Goal: Navigation & Orientation: Find specific page/section

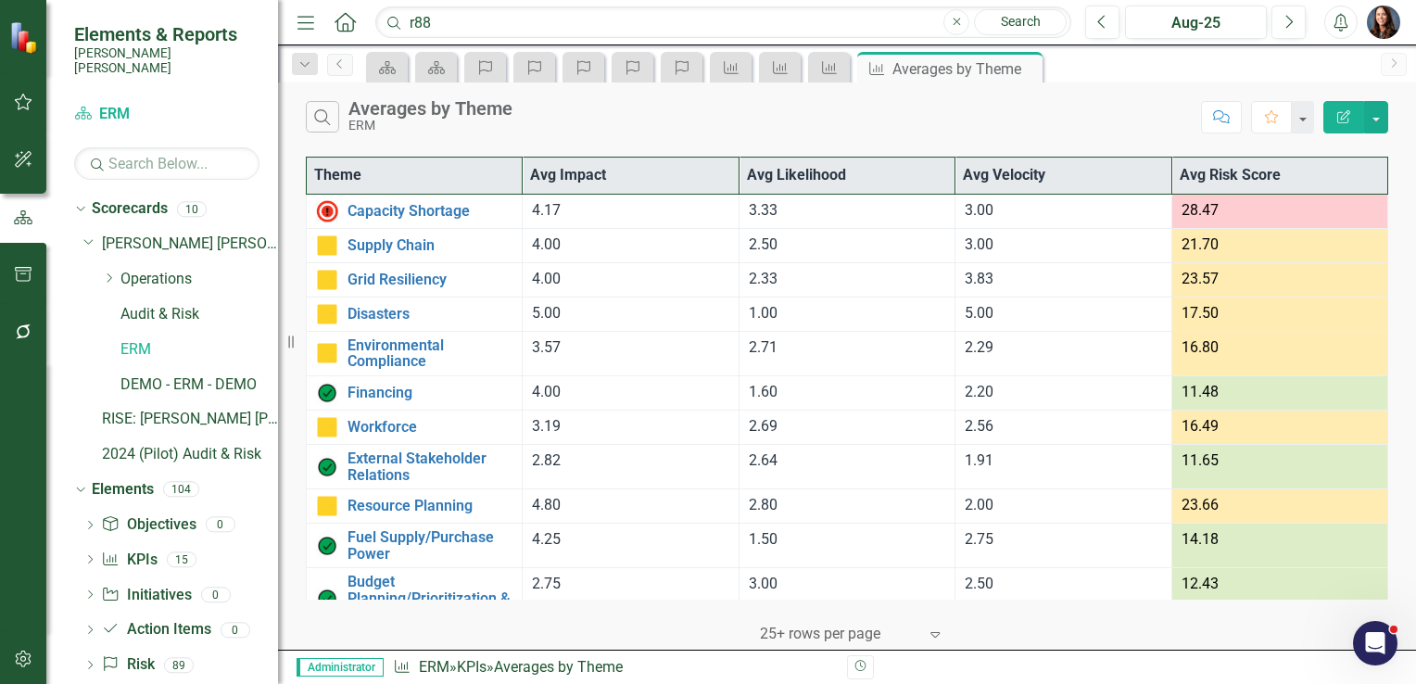
scroll to position [184, 0]
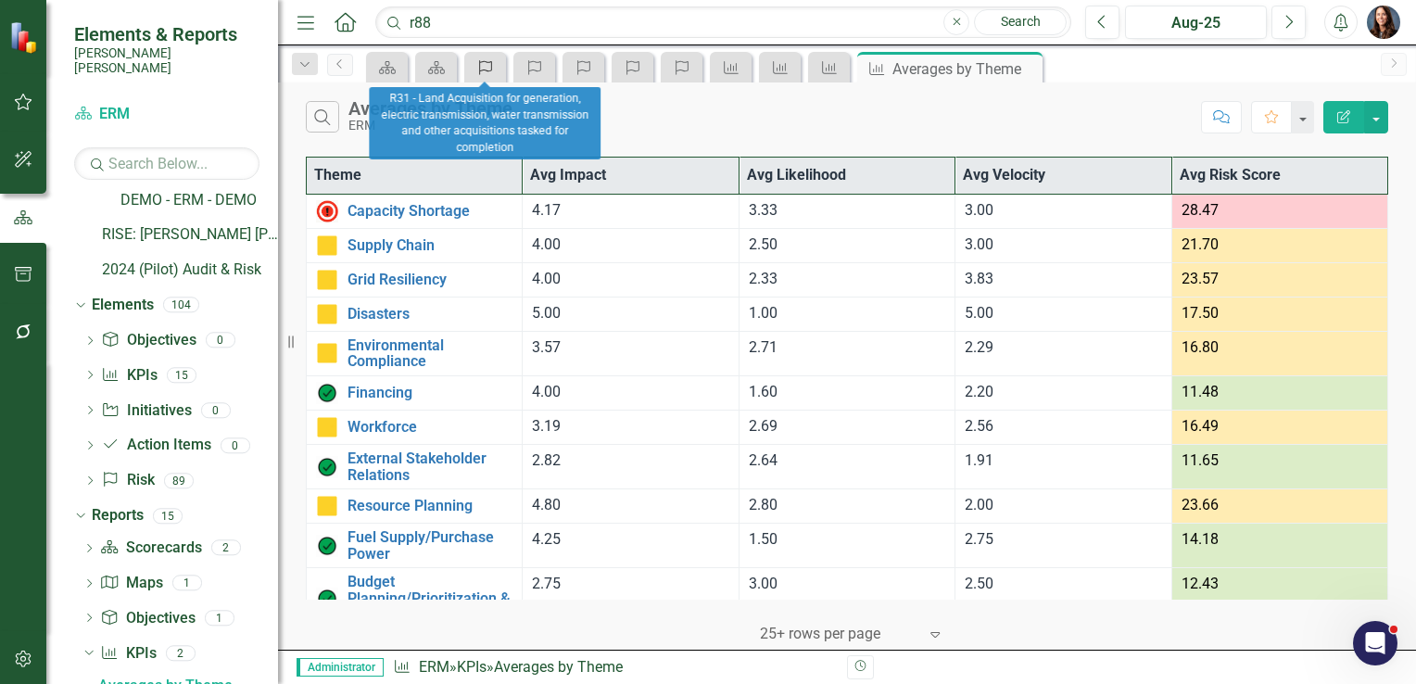
drag, startPoint x: 0, startPoint y: 0, endPoint x: 482, endPoint y: 69, distance: 486.6
click at [482, 69] on icon "Risk" at bounding box center [485, 67] width 19 height 15
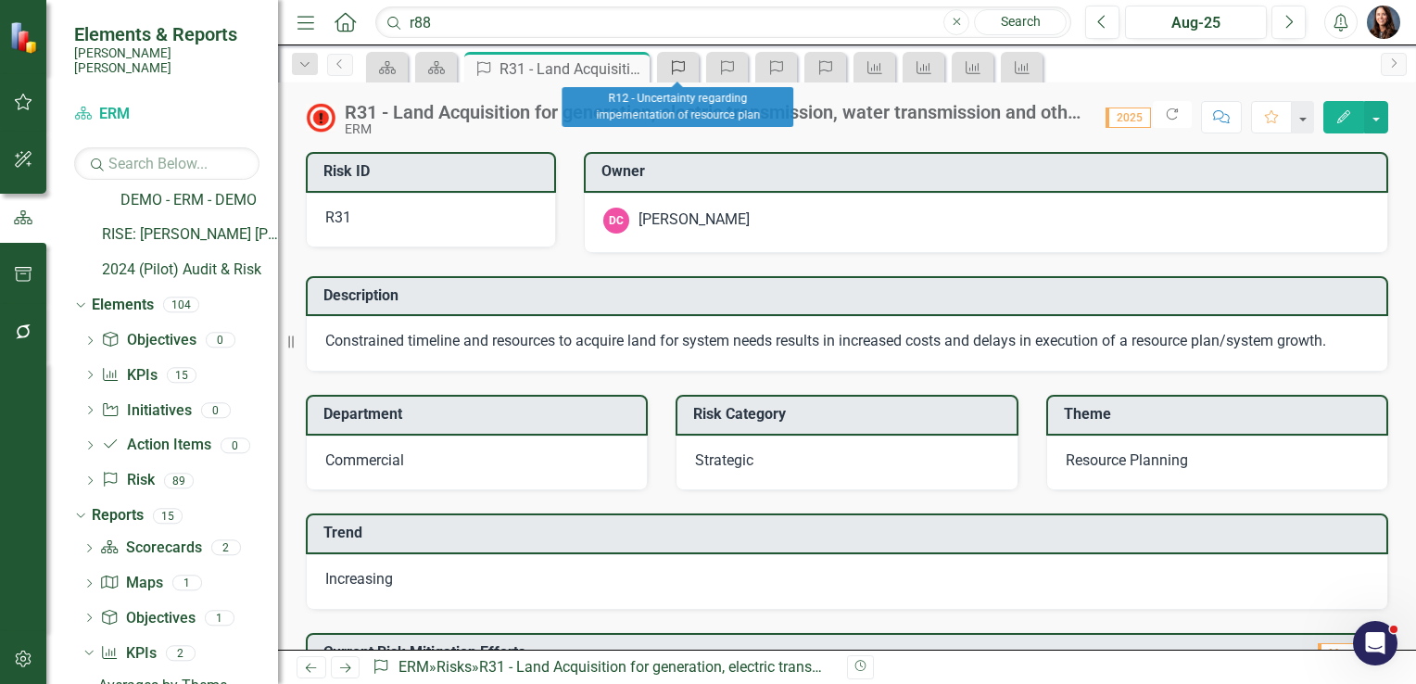
click at [674, 77] on div "Risk" at bounding box center [674, 67] width 26 height 23
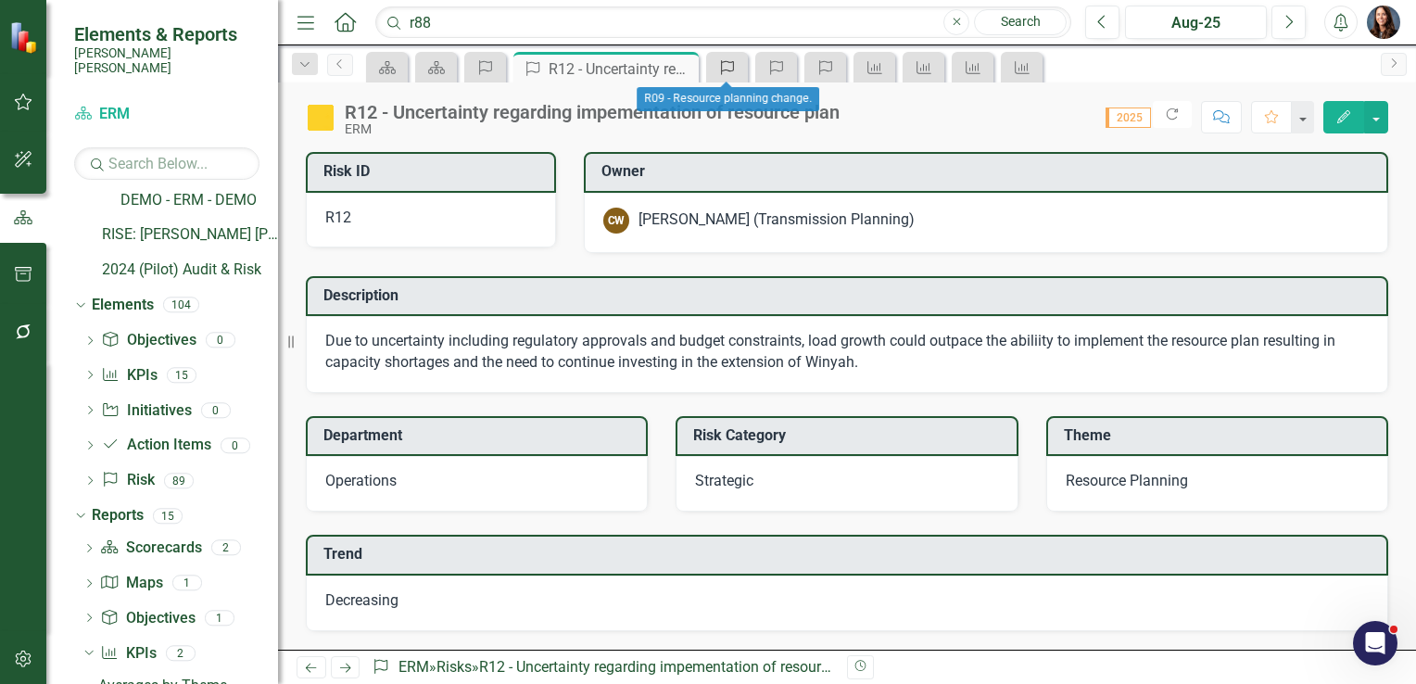
click at [736, 69] on icon "Risk" at bounding box center [727, 67] width 19 height 15
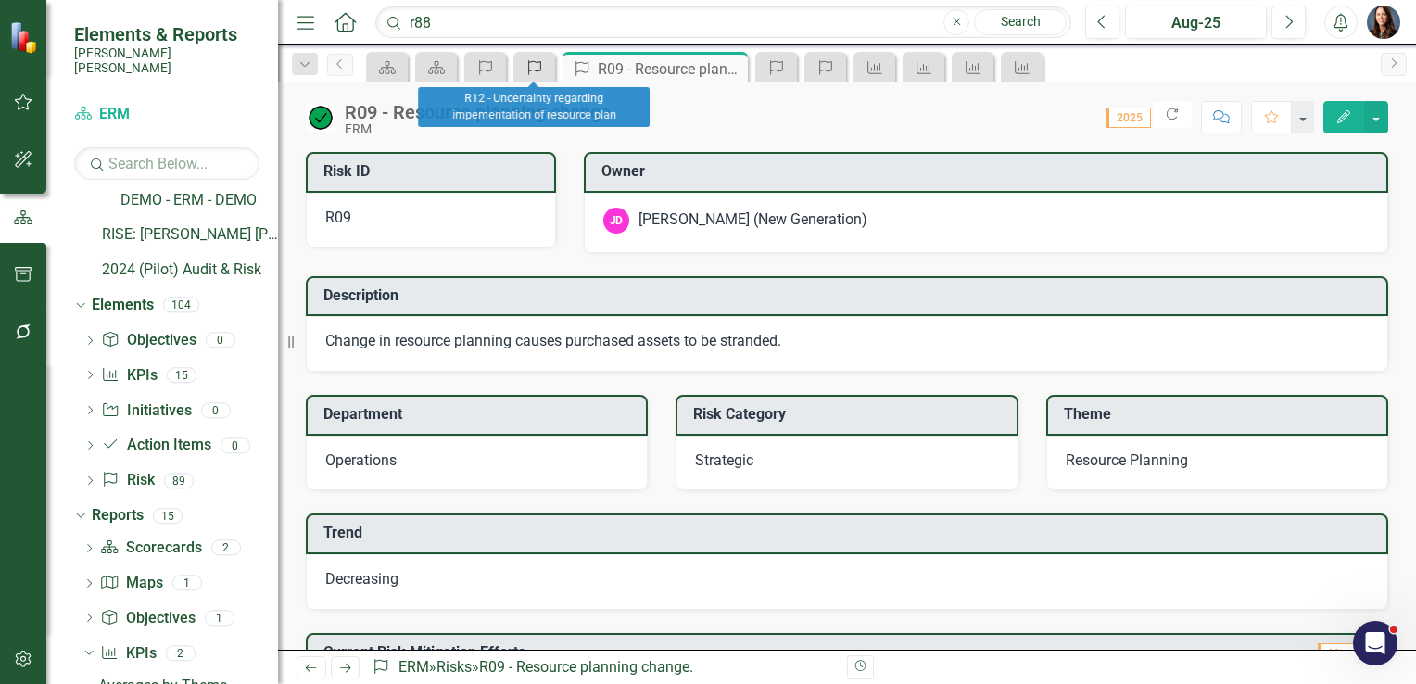
click at [533, 65] on icon "Risk" at bounding box center [534, 67] width 19 height 15
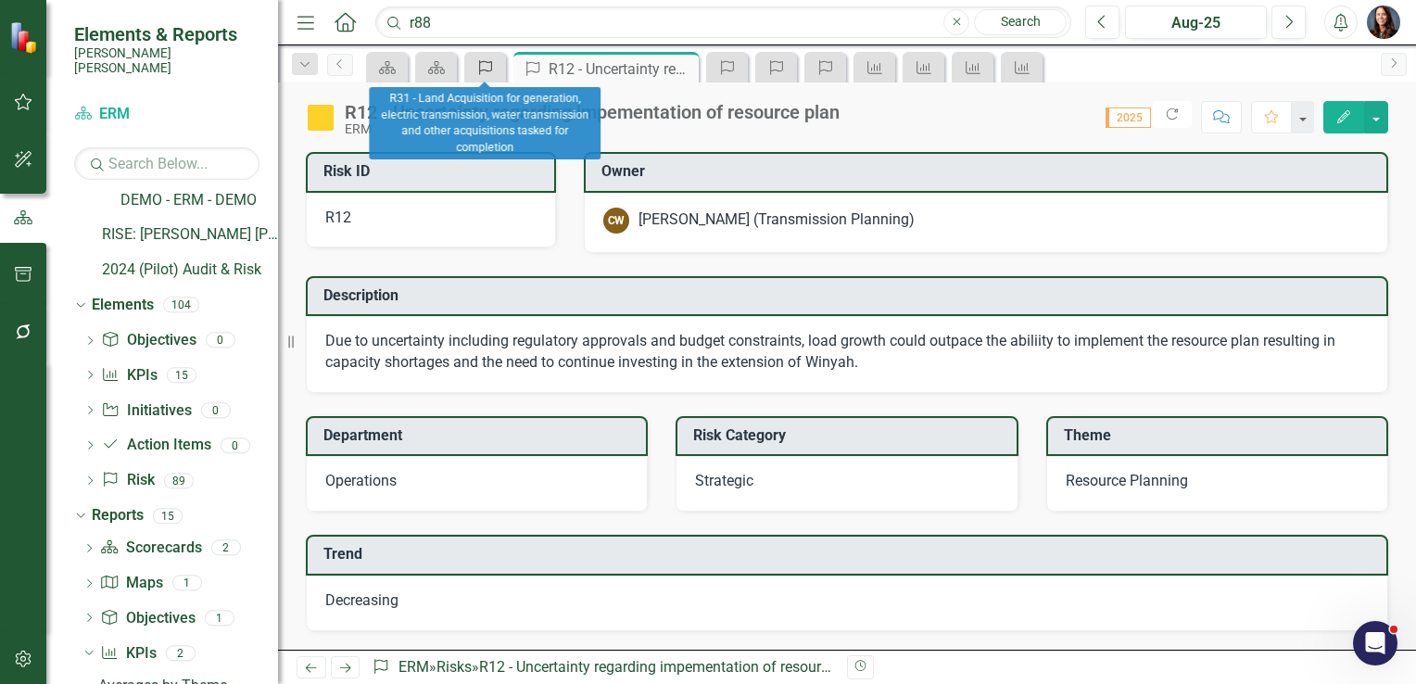
click at [491, 62] on icon at bounding box center [485, 67] width 13 height 15
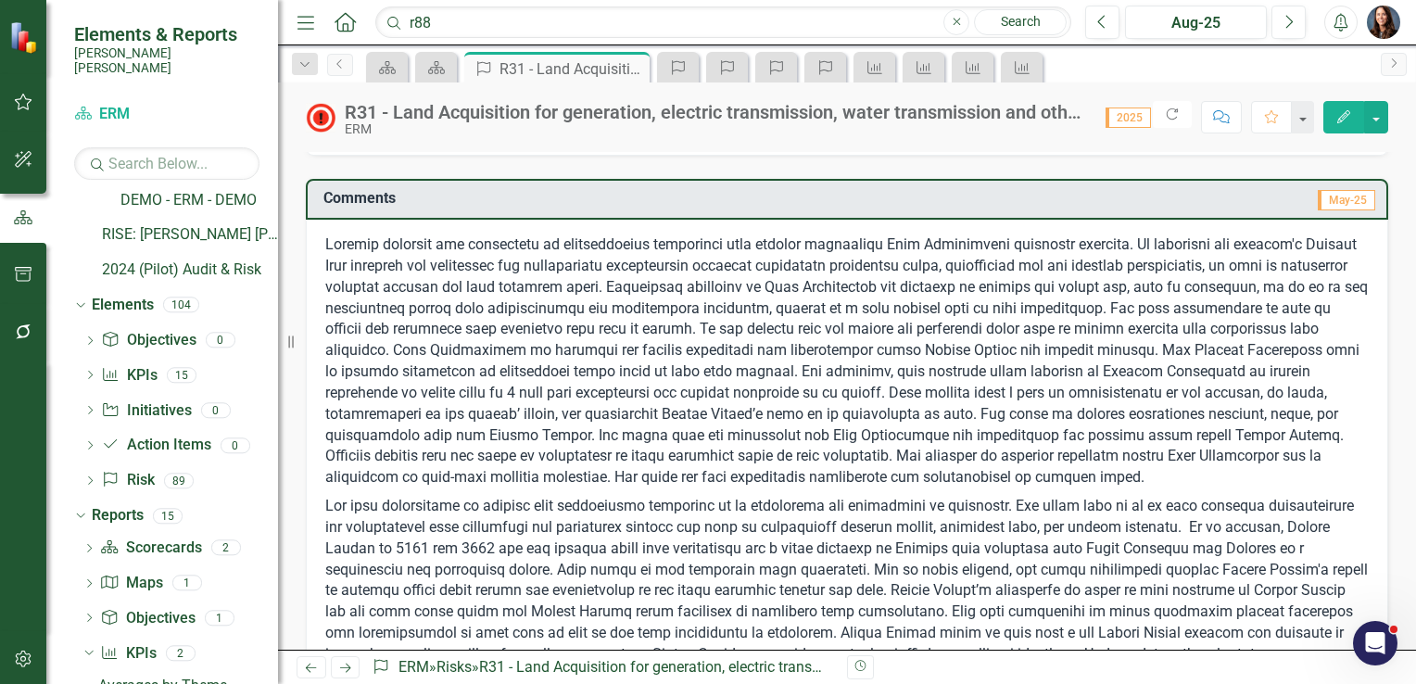
scroll to position [1626, 0]
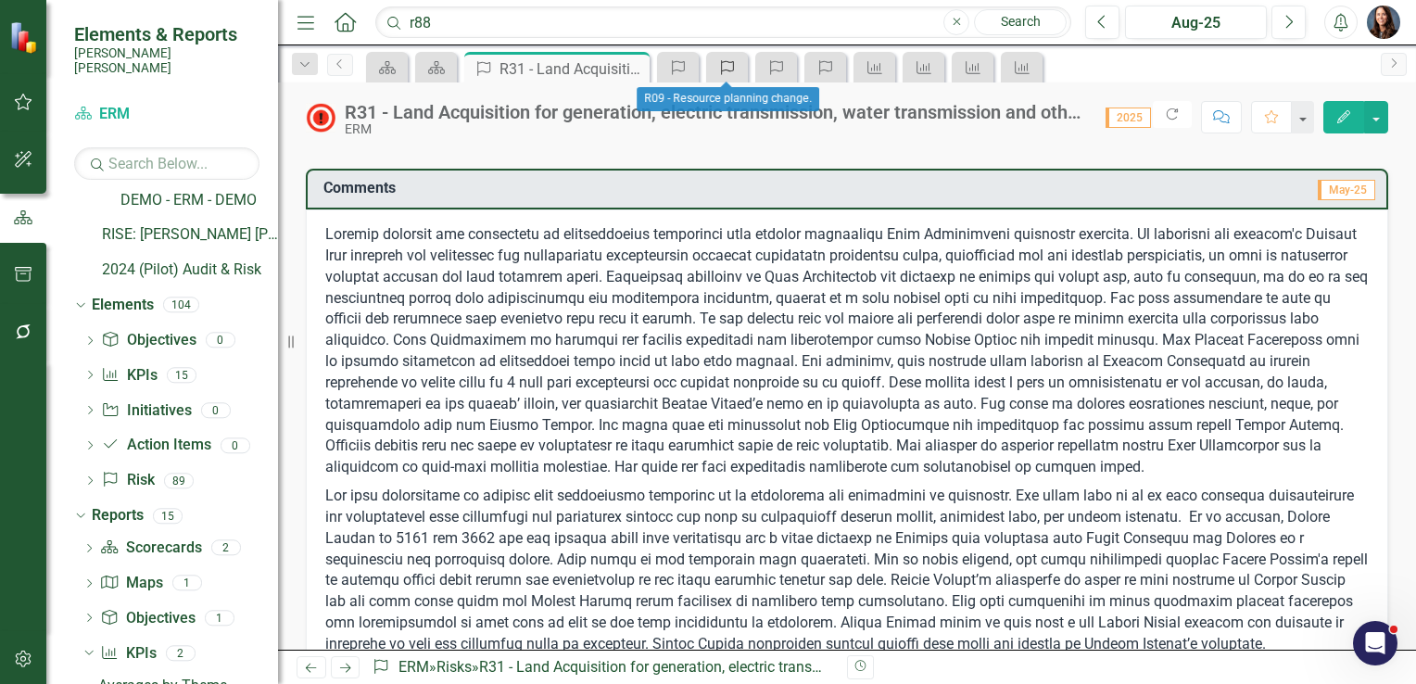
click at [731, 70] on icon at bounding box center [727, 67] width 13 height 15
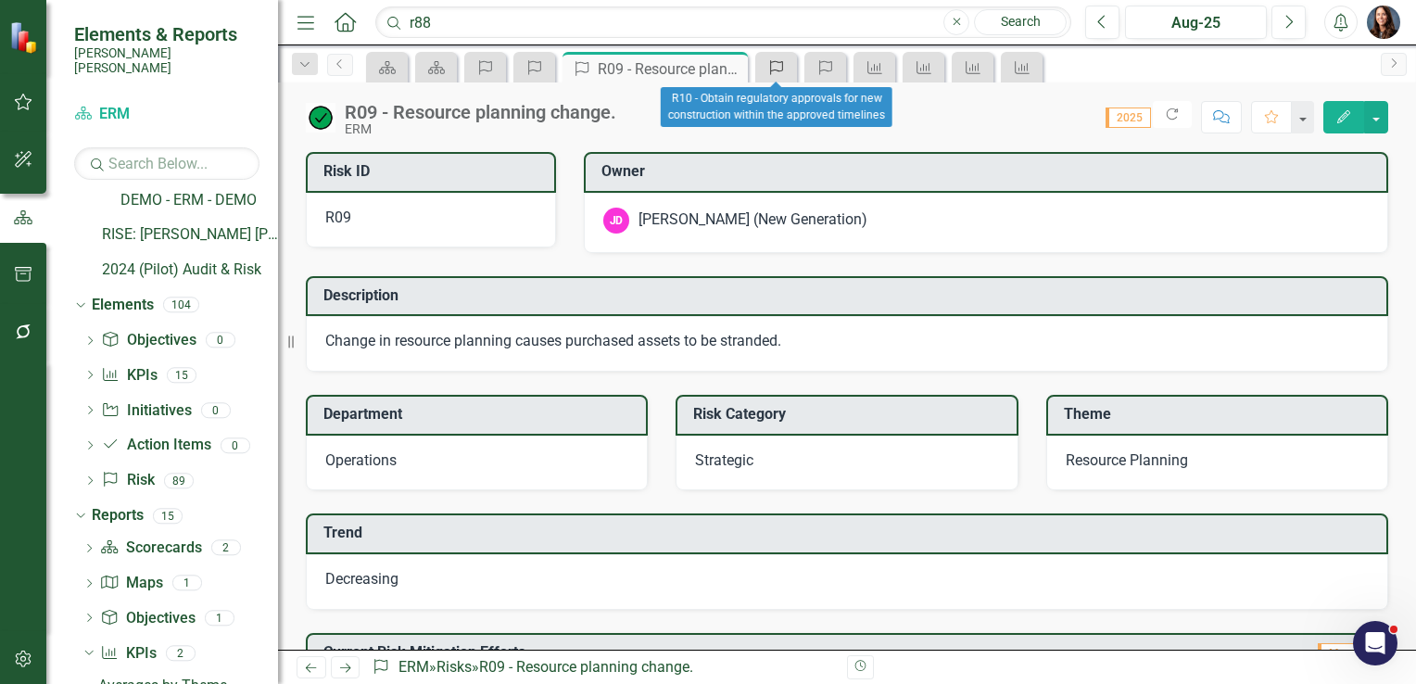
click at [770, 60] on icon "Risk" at bounding box center [776, 67] width 19 height 15
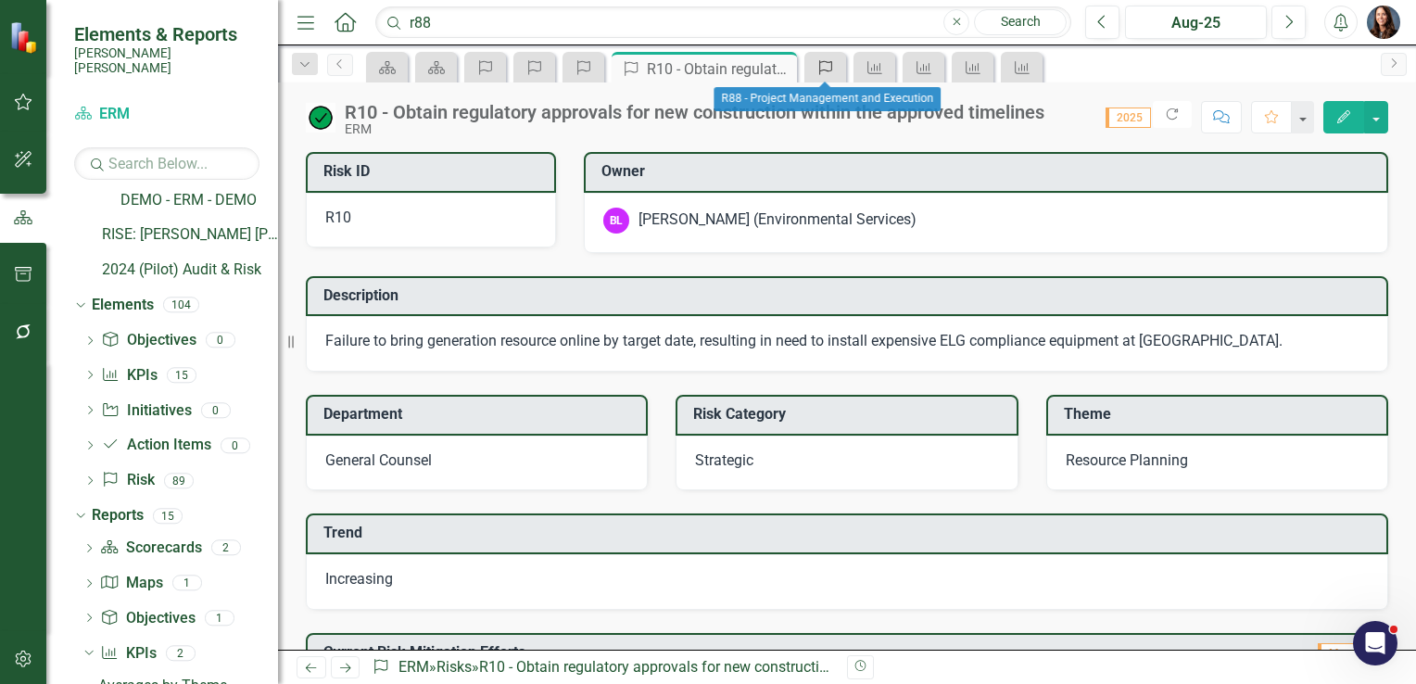
click at [826, 63] on icon "Risk" at bounding box center [825, 67] width 19 height 15
